Goal: Task Accomplishment & Management: Manage account settings

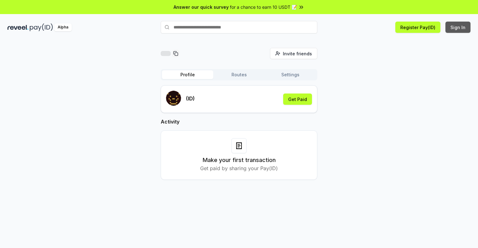
click at [458, 27] on button "Sign In" at bounding box center [457, 27] width 25 height 11
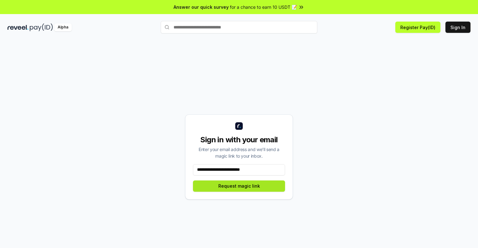
type input "**********"
click at [239, 186] on button "Request magic link" at bounding box center [239, 186] width 92 height 11
